Goal: Information Seeking & Learning: Learn about a topic

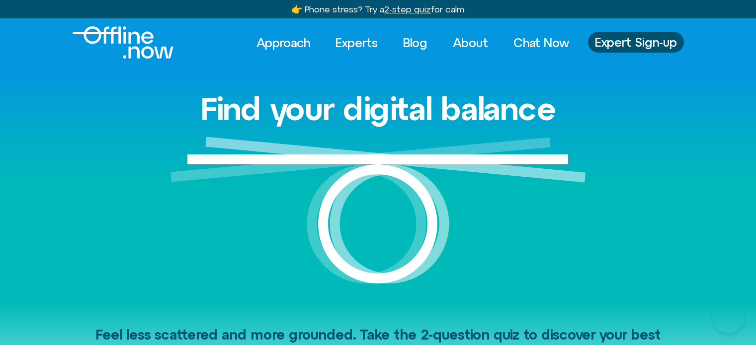
click at [362, 41] on link "Experts" at bounding box center [356, 43] width 60 height 22
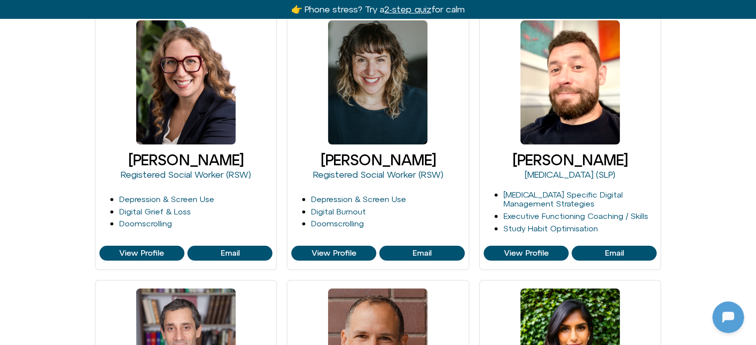
scroll to position [199, 0]
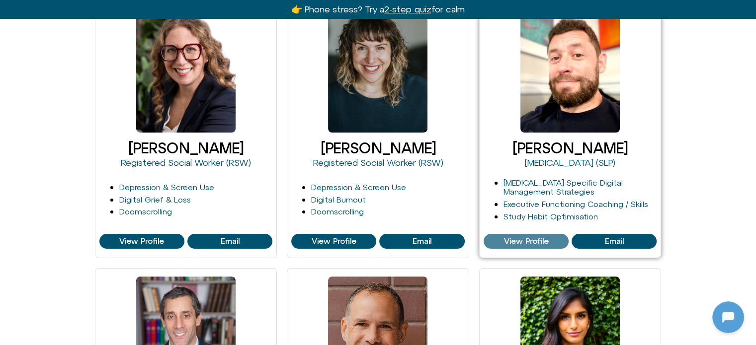
drag, startPoint x: 536, startPoint y: 241, endPoint x: 548, endPoint y: 237, distance: 12.6
click at [536, 241] on span "View Profile" at bounding box center [525, 241] width 45 height 9
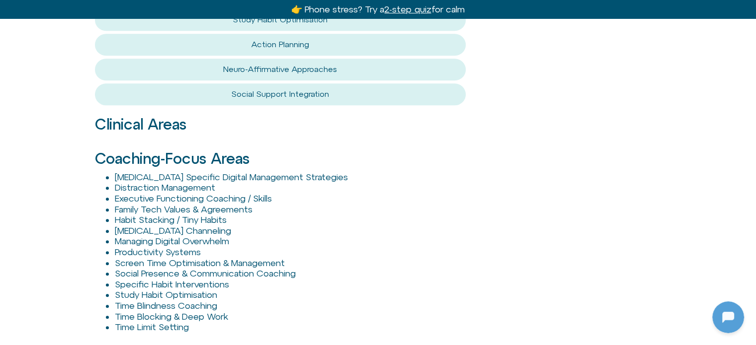
scroll to position [944, 0]
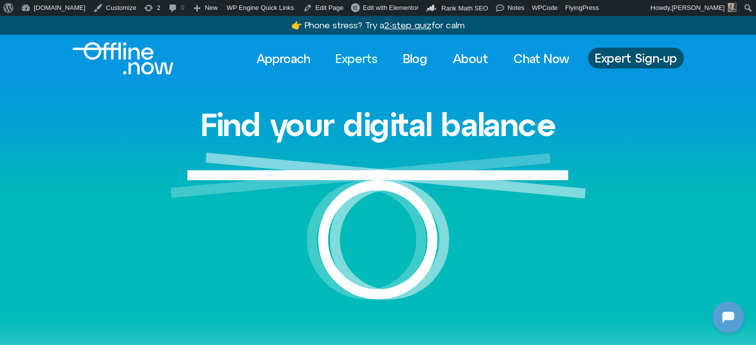
drag, startPoint x: 343, startPoint y: 59, endPoint x: 368, endPoint y: 98, distance: 46.5
click at [342, 59] on link "Experts" at bounding box center [356, 59] width 60 height 22
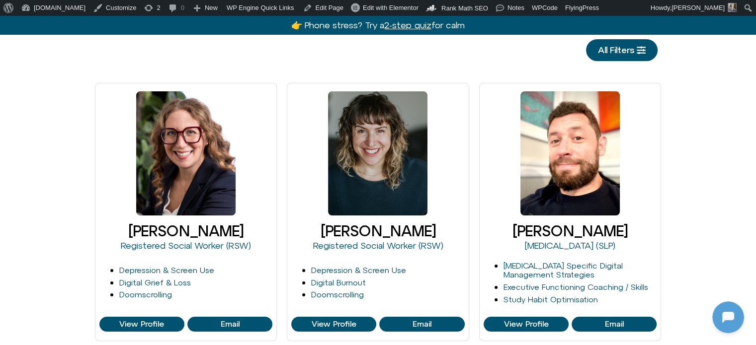
scroll to position [199, 0]
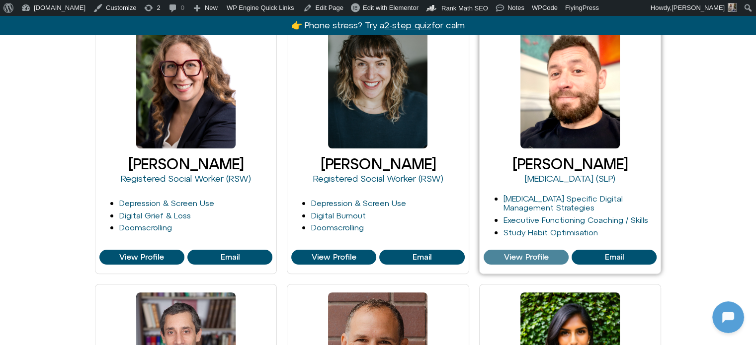
click at [520, 261] on link "View Profile" at bounding box center [525, 257] width 85 height 15
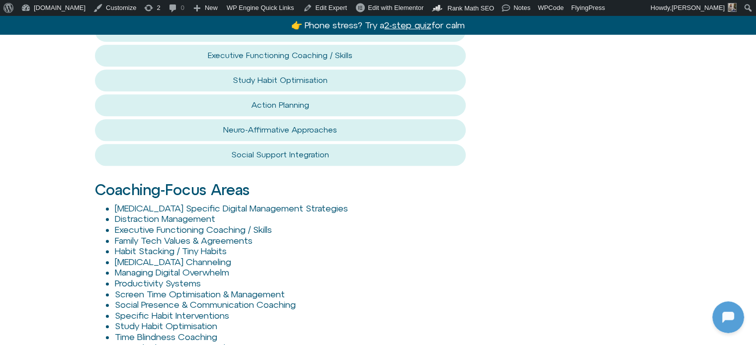
scroll to position [994, 0]
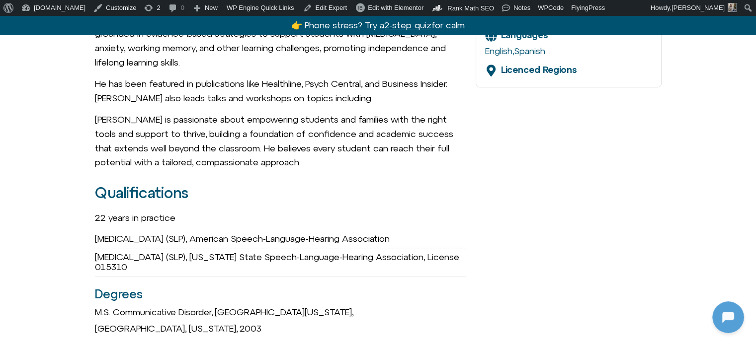
scroll to position [596, 0]
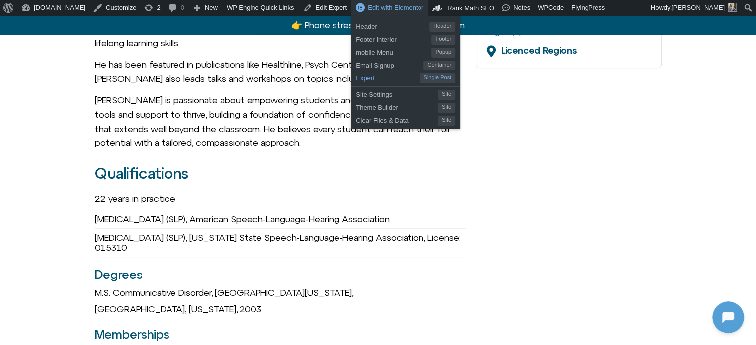
click at [356, 75] on span "Expert" at bounding box center [388, 77] width 64 height 13
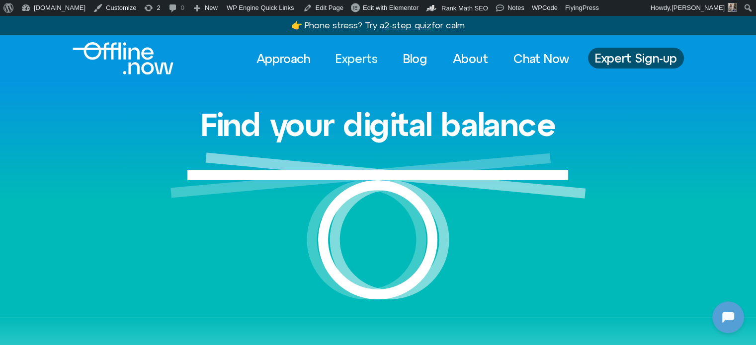
click at [366, 59] on link "Experts" at bounding box center [356, 59] width 60 height 22
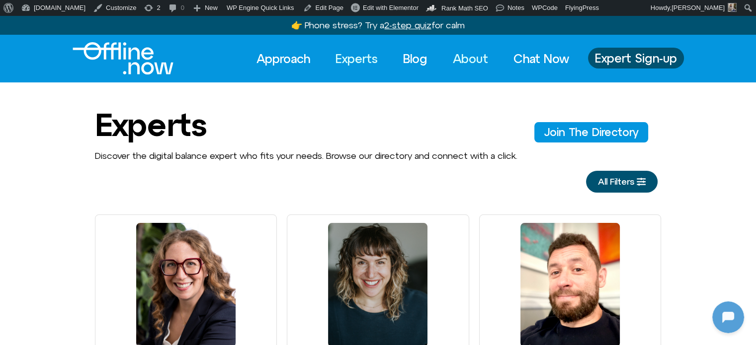
drag, startPoint x: 451, startPoint y: 58, endPoint x: 451, endPoint y: 49, distance: 9.0
click at [451, 58] on link "About" at bounding box center [470, 59] width 53 height 22
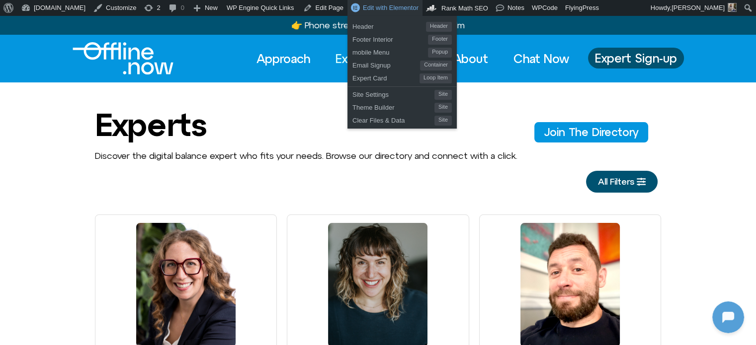
click at [363, 4] on span "Edit with Elementor" at bounding box center [391, 7] width 56 height 7
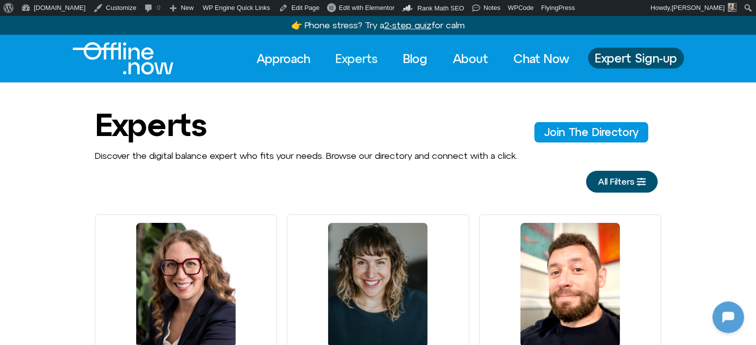
click at [624, 186] on span "All Filters" at bounding box center [616, 182] width 36 height 10
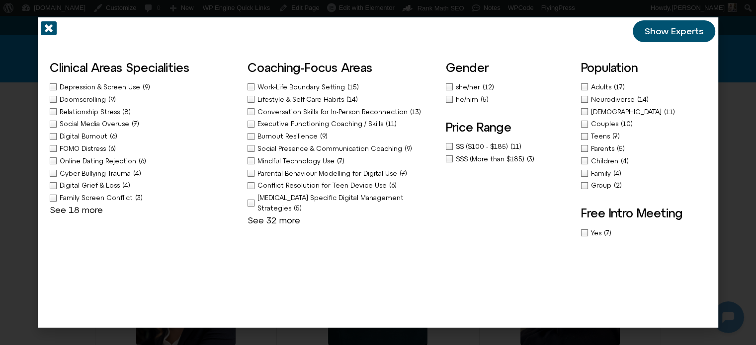
click at [42, 26] on icon "Off-Canvas" at bounding box center [49, 28] width 16 height 16
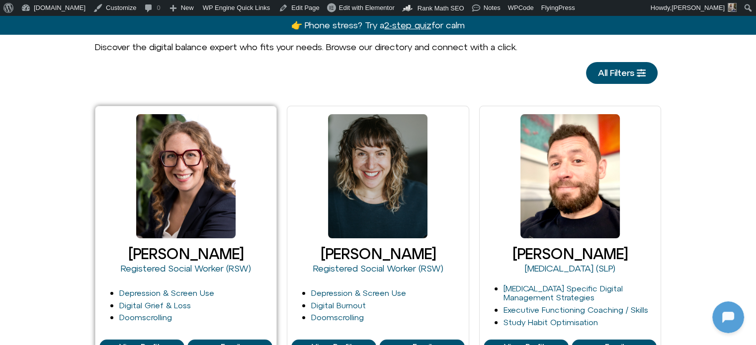
scroll to position [149, 0]
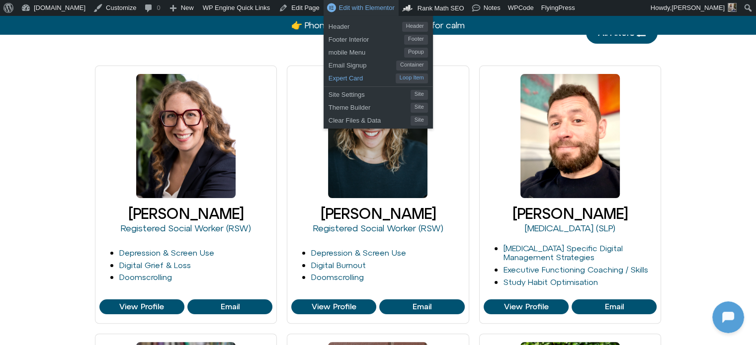
click at [328, 80] on span "Expert Card" at bounding box center [361, 77] width 67 height 13
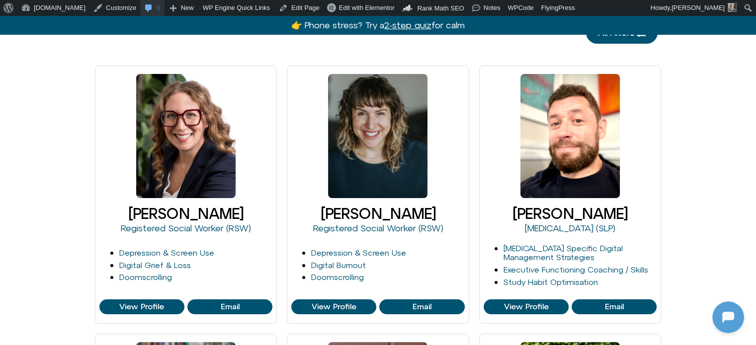
scroll to position [0, 0]
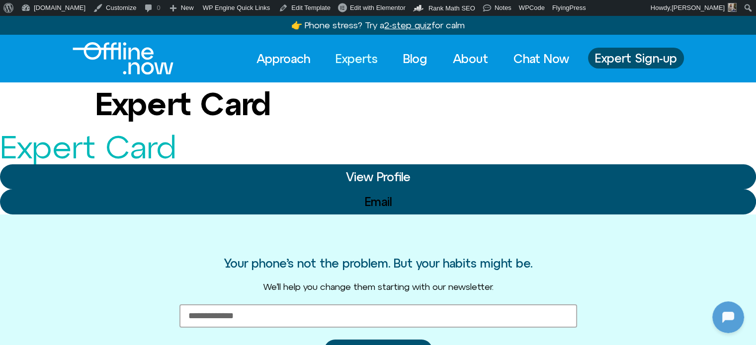
click at [342, 56] on link "Experts" at bounding box center [356, 59] width 60 height 22
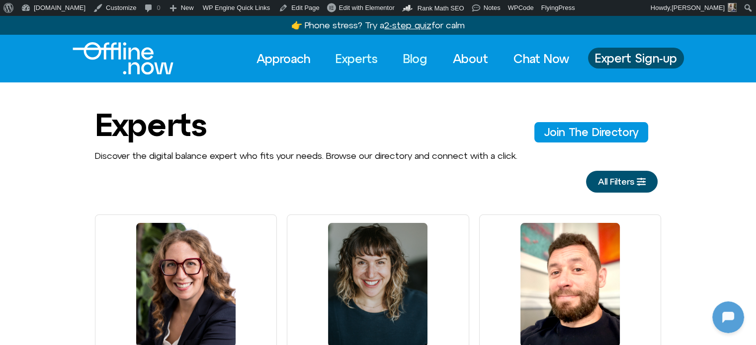
click at [400, 60] on link "Blog" at bounding box center [415, 59] width 42 height 22
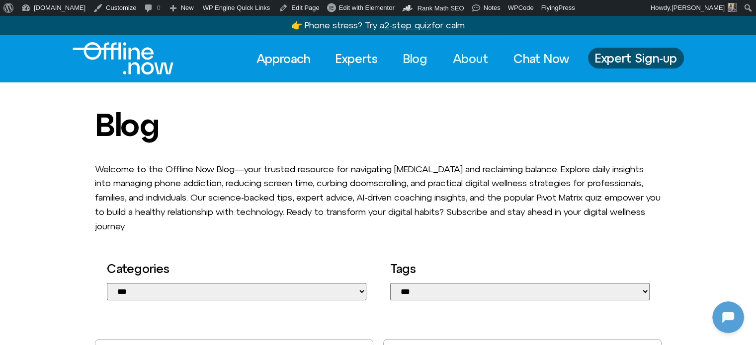
click at [467, 62] on link "About" at bounding box center [470, 59] width 53 height 22
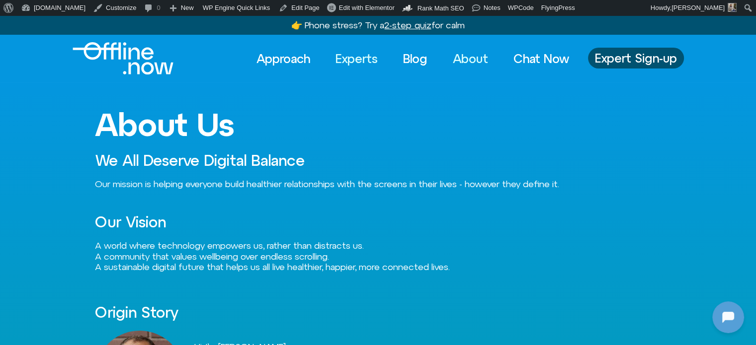
click at [348, 56] on link "Experts" at bounding box center [356, 59] width 60 height 22
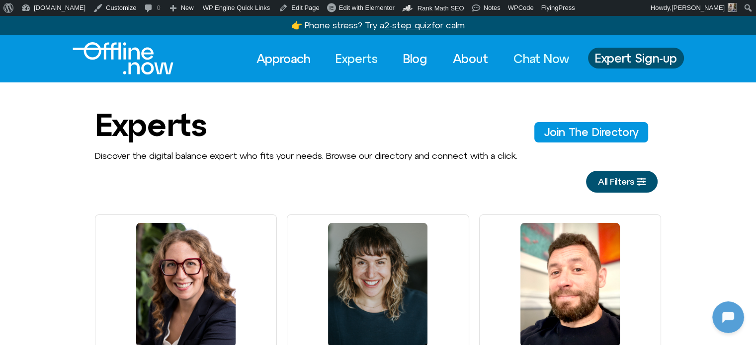
drag, startPoint x: 542, startPoint y: 59, endPoint x: 545, endPoint y: 64, distance: 5.8
click at [542, 59] on link "Chat Now" at bounding box center [541, 59] width 74 height 22
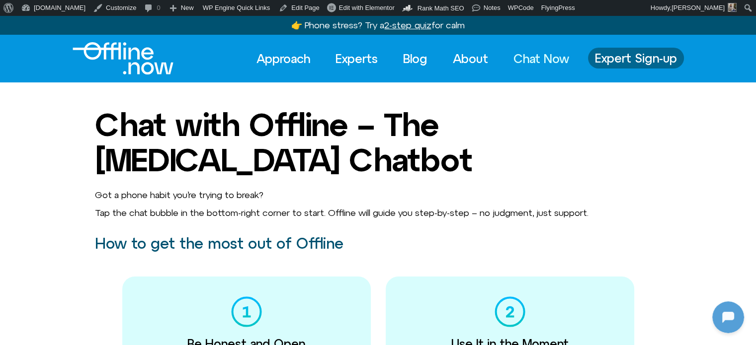
drag, startPoint x: 616, startPoint y: 57, endPoint x: 636, endPoint y: 103, distance: 50.8
click at [616, 57] on span "Expert Sign-up" at bounding box center [636, 58] width 82 height 13
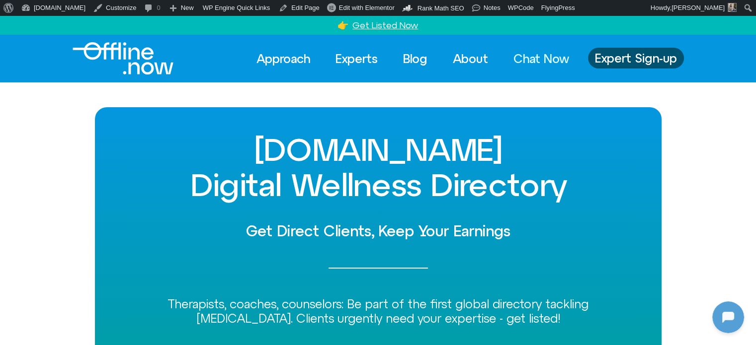
click at [538, 57] on link "Chat Now" at bounding box center [541, 59] width 74 height 22
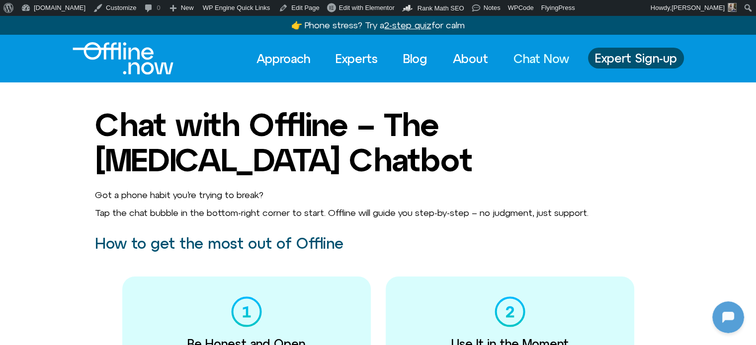
click at [398, 26] on u "2-step quiz" at bounding box center [407, 25] width 47 height 10
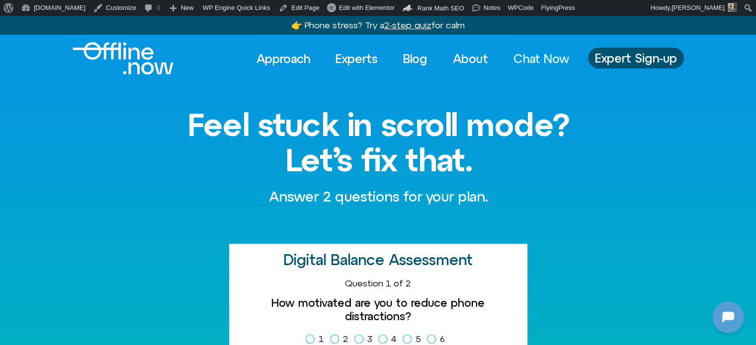
click at [521, 52] on link "Chat Now" at bounding box center [541, 59] width 74 height 22
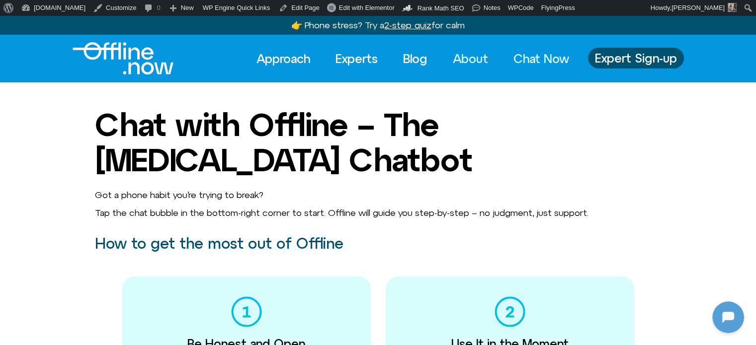
click at [467, 52] on link "About" at bounding box center [470, 59] width 53 height 22
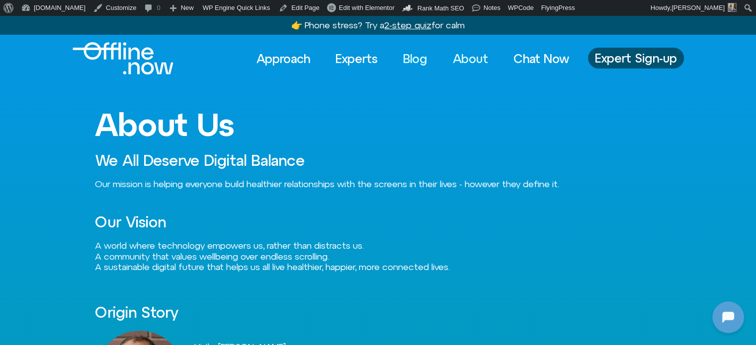
click at [412, 60] on link "Blog" at bounding box center [415, 59] width 42 height 22
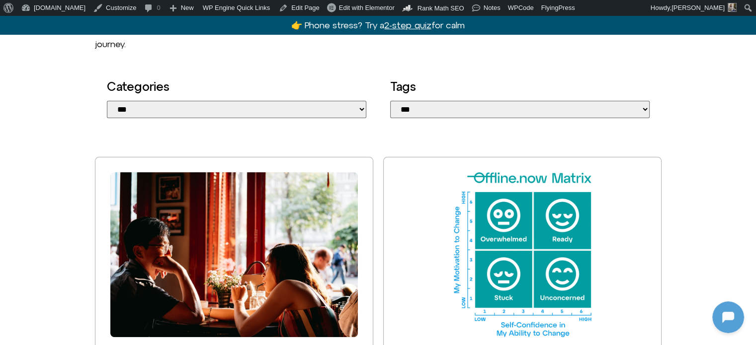
scroll to position [348, 0]
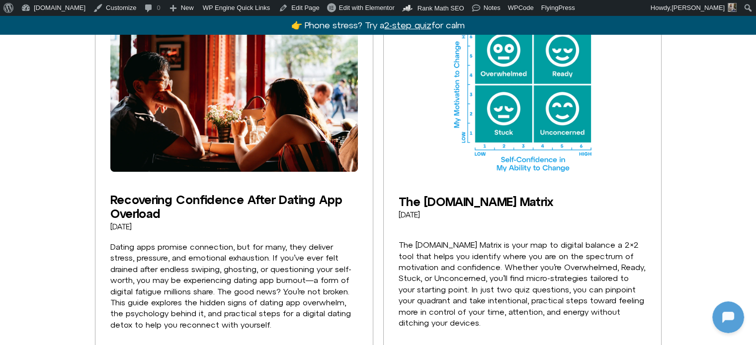
click at [225, 147] on img at bounding box center [233, 89] width 247 height 165
click at [284, 201] on link "Recovering Confidence After Dating App Overload" at bounding box center [226, 207] width 232 height 28
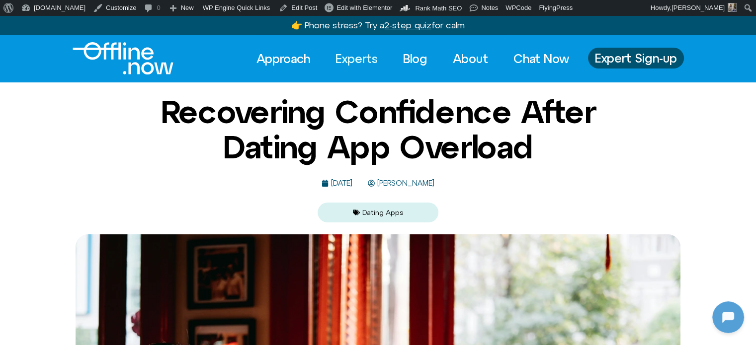
click at [356, 59] on link "Experts" at bounding box center [356, 59] width 60 height 22
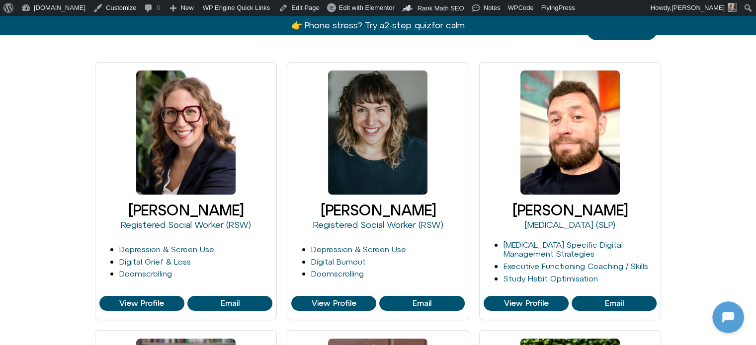
scroll to position [149, 0]
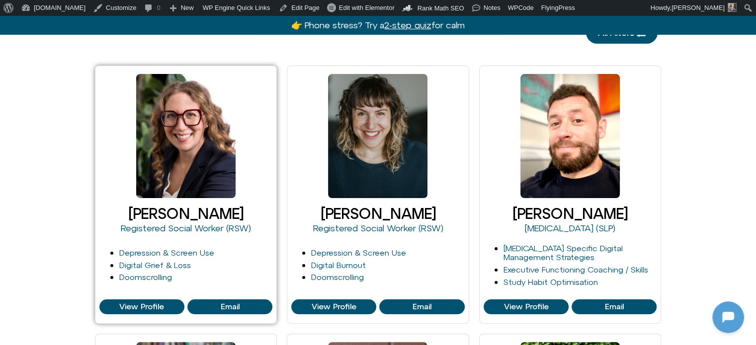
click at [160, 210] on link "Blair Wexler-Singer" at bounding box center [185, 213] width 115 height 17
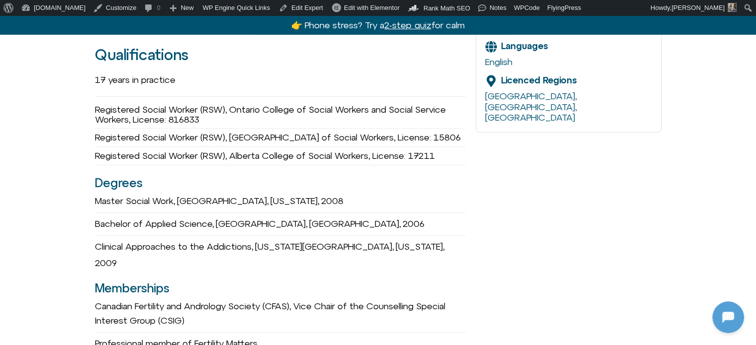
scroll to position [547, 0]
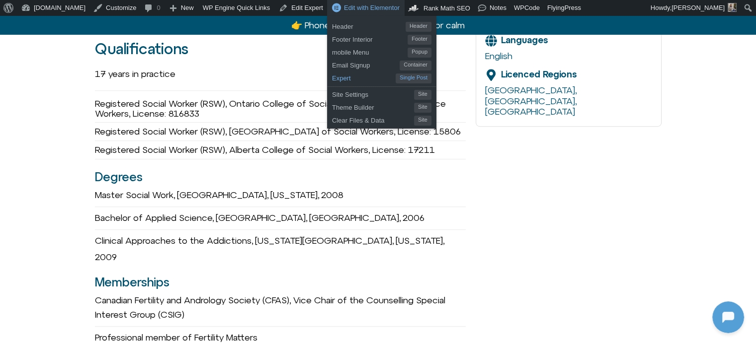
click at [332, 75] on span "Expert" at bounding box center [364, 77] width 64 height 13
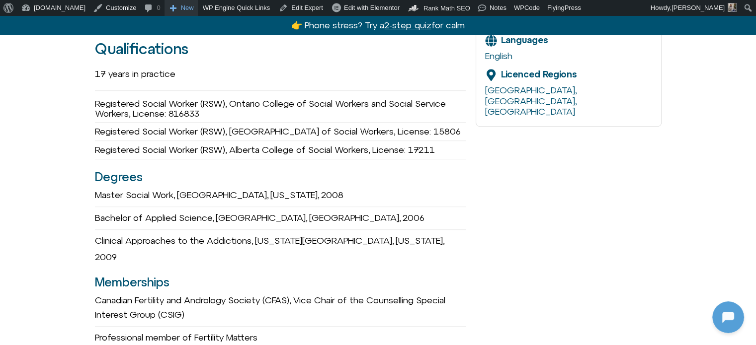
scroll to position [0, 0]
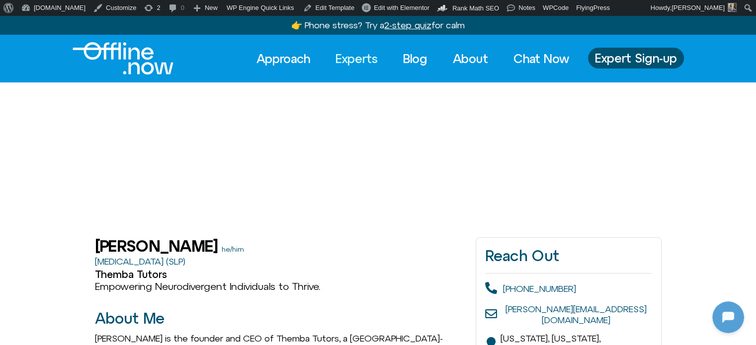
click at [360, 55] on link "Experts" at bounding box center [356, 59] width 60 height 22
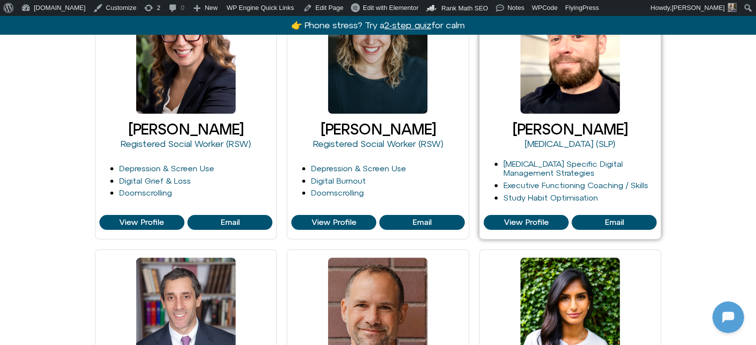
scroll to position [248, 0]
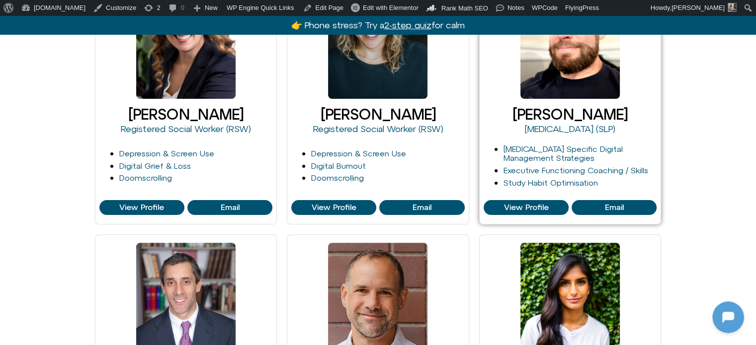
click at [575, 113] on link "[PERSON_NAME]" at bounding box center [569, 114] width 115 height 17
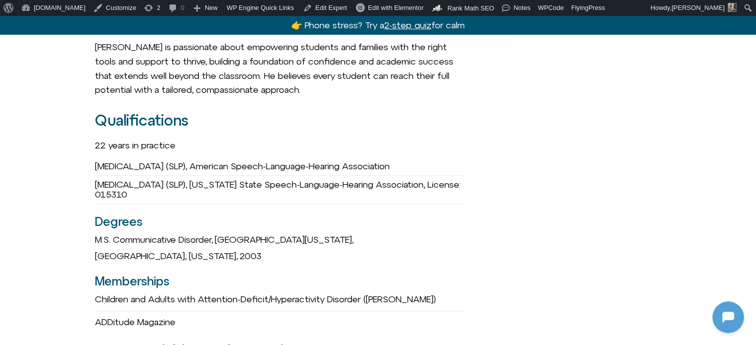
scroll to position [646, 0]
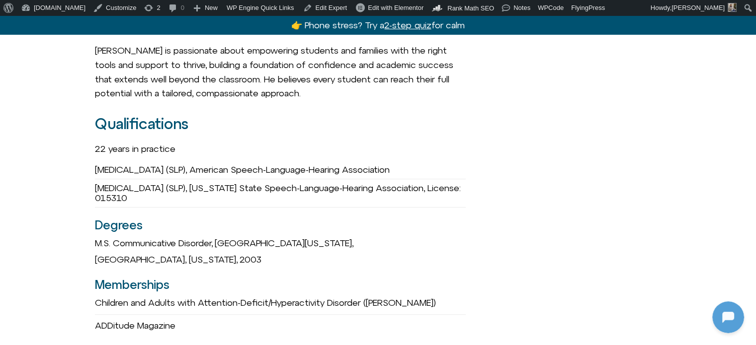
click at [498, 110] on div "Reach Out (917) 382-8641 craig@thembatutors.com New York, New York, United Stat…" at bounding box center [568, 282] width 185 height 1381
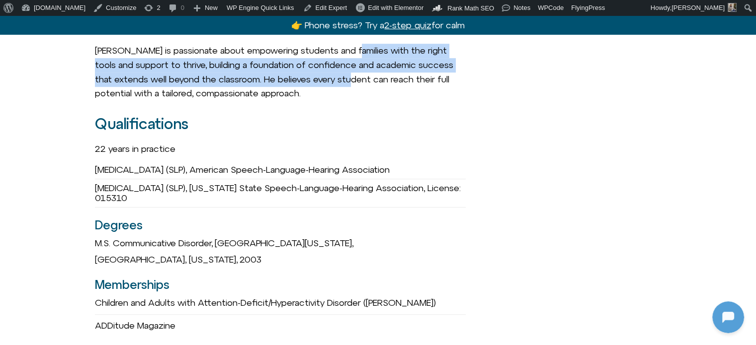
drag, startPoint x: 352, startPoint y: 4, endPoint x: 351, endPoint y: -1, distance: 5.2
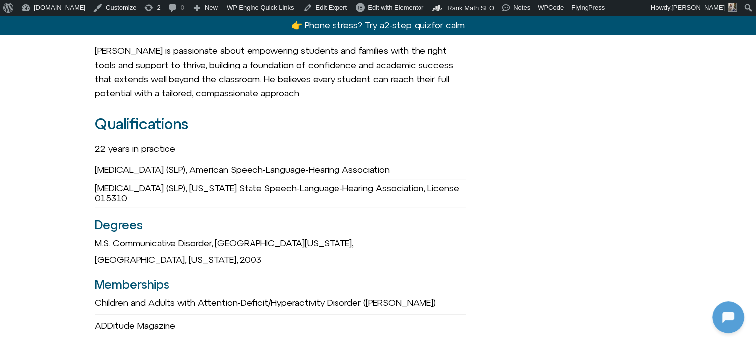
click at [527, 141] on div "Reach Out (917) 382-8641 craig@thembatutors.com New York, New York, United Stat…" at bounding box center [568, 282] width 185 height 1381
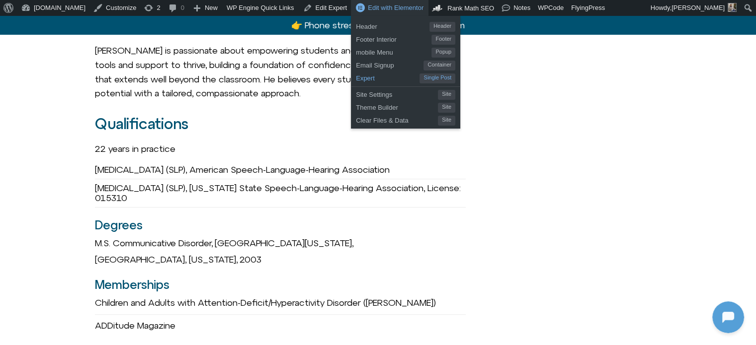
click at [356, 80] on span "Expert" at bounding box center [388, 77] width 64 height 13
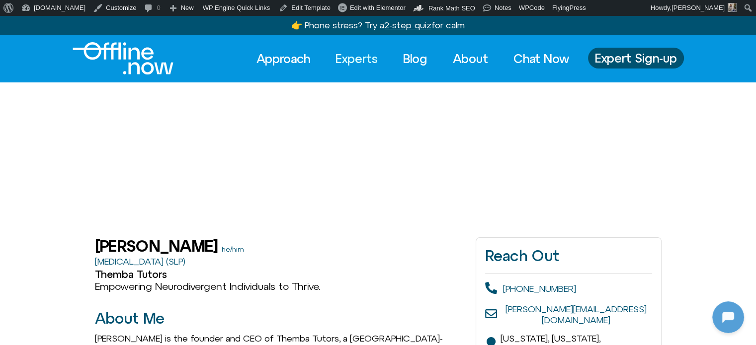
drag, startPoint x: 336, startPoint y: 59, endPoint x: 344, endPoint y: 70, distance: 13.4
click at [336, 59] on link "Experts" at bounding box center [356, 59] width 60 height 22
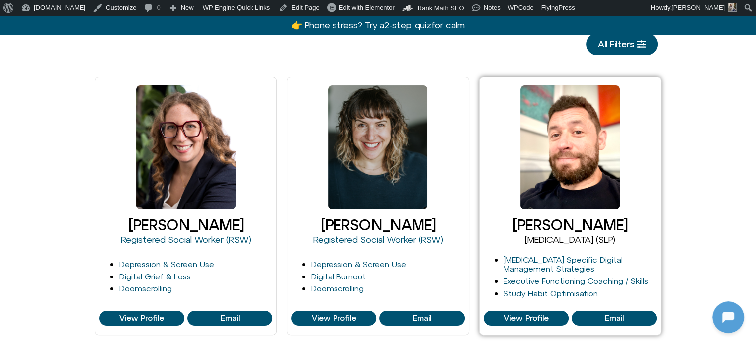
scroll to position [149, 0]
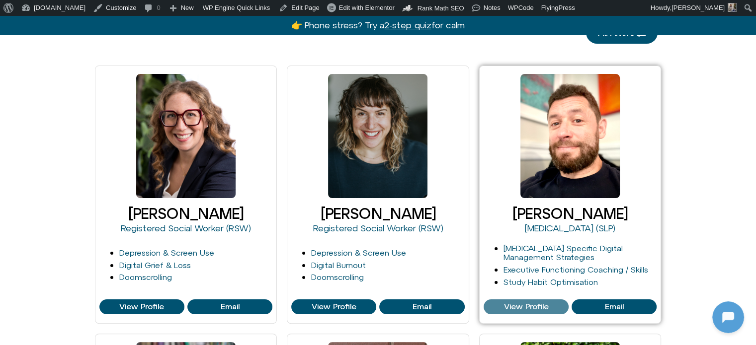
click at [516, 310] on span "View Profile" at bounding box center [525, 307] width 45 height 9
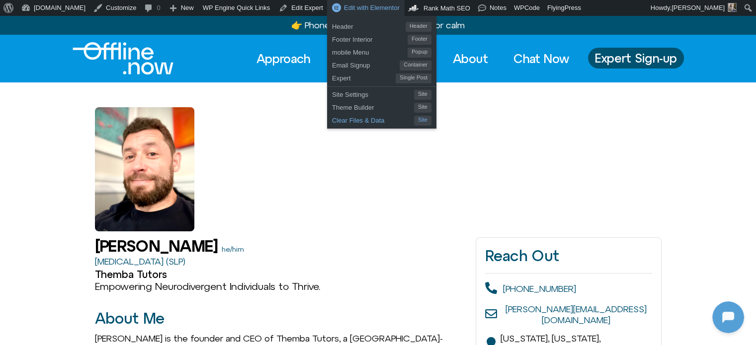
drag, startPoint x: 324, startPoint y: 125, endPoint x: 334, endPoint y: 124, distance: 9.5
click at [332, 125] on span "Clear Files & Data" at bounding box center [373, 119] width 82 height 13
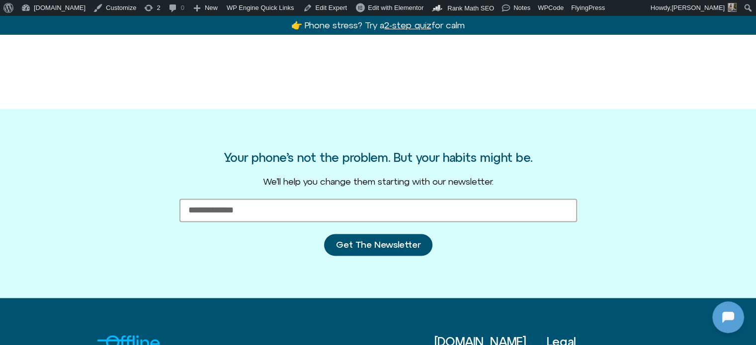
scroll to position [1735, 0]
